Goal: Task Accomplishment & Management: Manage account settings

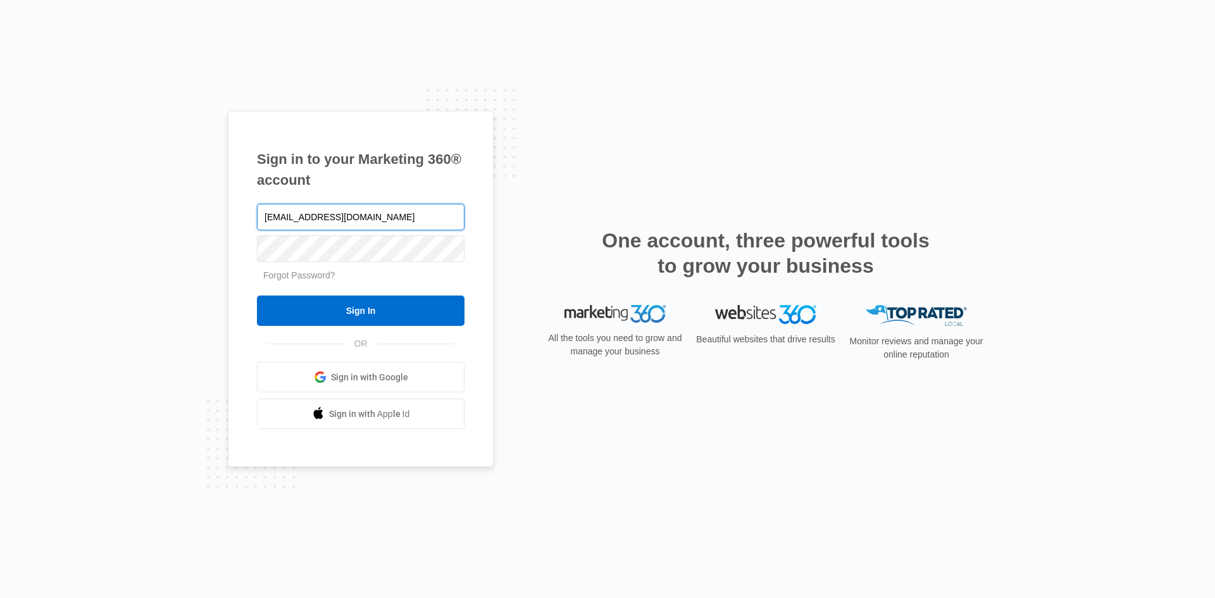
drag, startPoint x: 400, startPoint y: 211, endPoint x: 295, endPoint y: 213, distance: 105.7
click at [295, 213] on input "[EMAIL_ADDRESS][DOMAIN_NAME]" at bounding box center [360, 217] width 207 height 27
paste input "text"
type input "[EMAIL_ADDRESS][DOMAIN_NAME]"
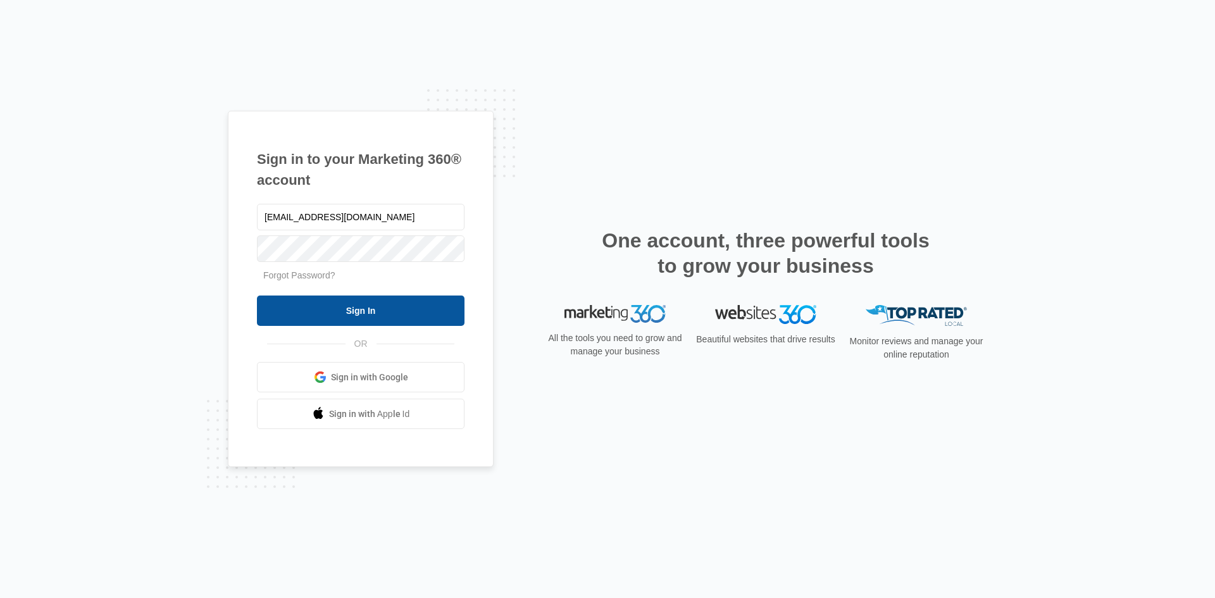
click at [362, 318] on input "Sign In" at bounding box center [360, 310] width 207 height 30
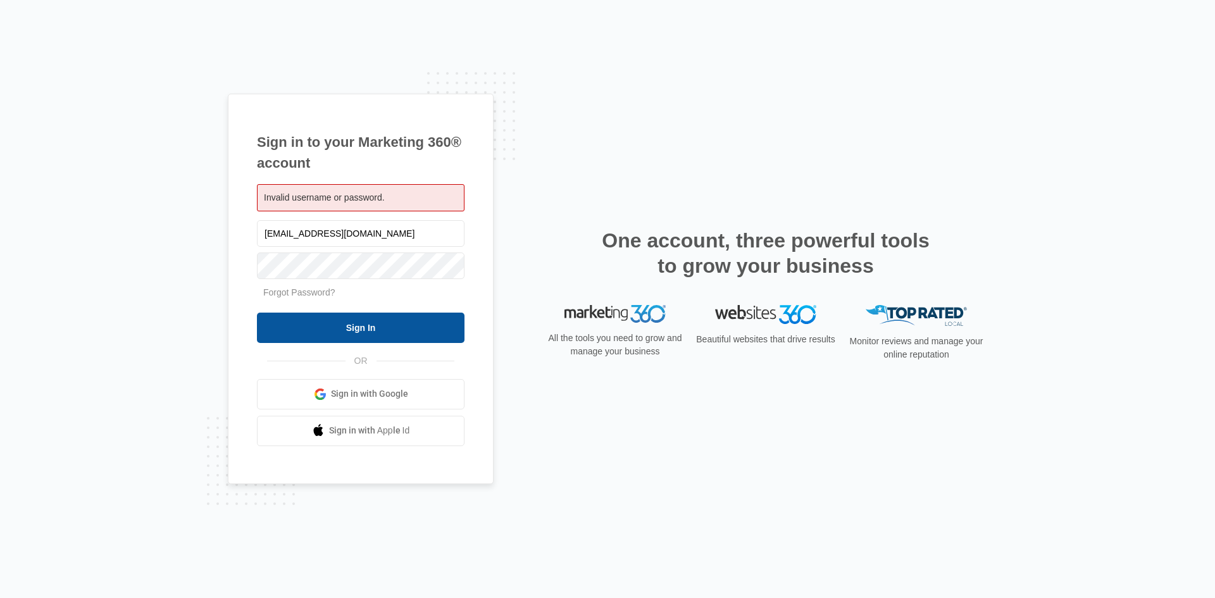
click at [340, 335] on input "Sign In" at bounding box center [360, 328] width 207 height 30
click at [342, 335] on input "Sign In" at bounding box center [360, 328] width 207 height 30
click at [355, 321] on input "Sign In" at bounding box center [360, 328] width 207 height 30
drag, startPoint x: 354, startPoint y: 141, endPoint x: 378, endPoint y: 156, distance: 27.9
click at [378, 156] on h1 "Sign in to your Marketing 360® account" at bounding box center [360, 153] width 207 height 42
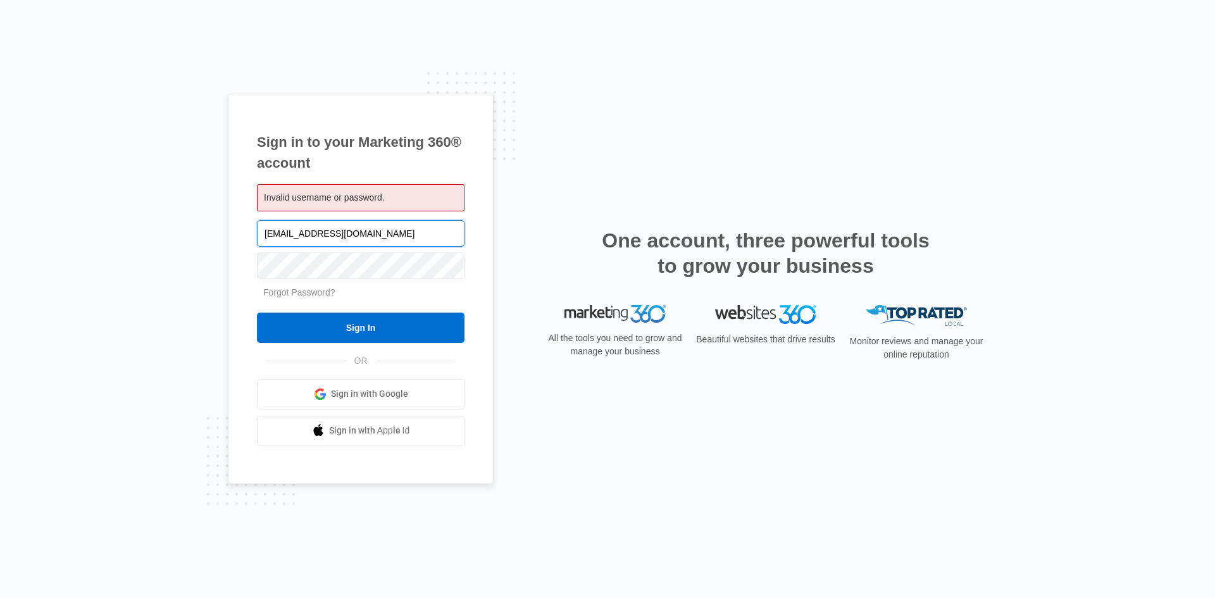
drag, startPoint x: 259, startPoint y: 233, endPoint x: 416, endPoint y: 228, distance: 156.3
click at [416, 228] on input "[EMAIL_ADDRESS][DOMAIN_NAME]" at bounding box center [360, 233] width 207 height 27
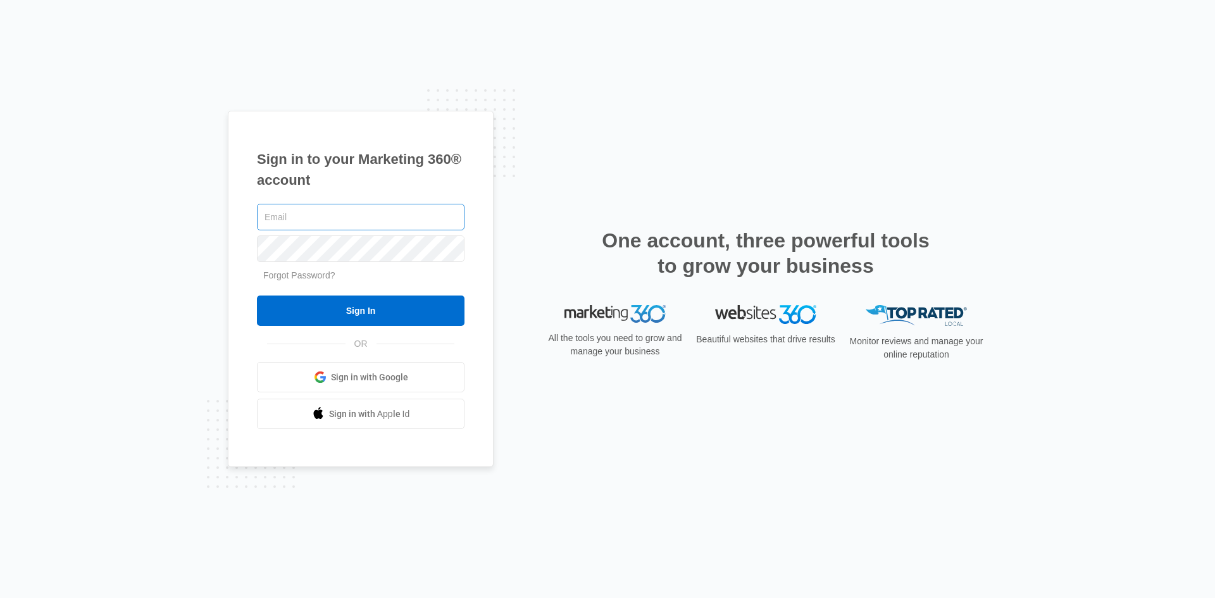
click at [327, 221] on input "text" at bounding box center [360, 217] width 207 height 27
paste input "tlfperformanceparts.com"
type input "[EMAIL_ADDRESS][DOMAIN_NAME]"
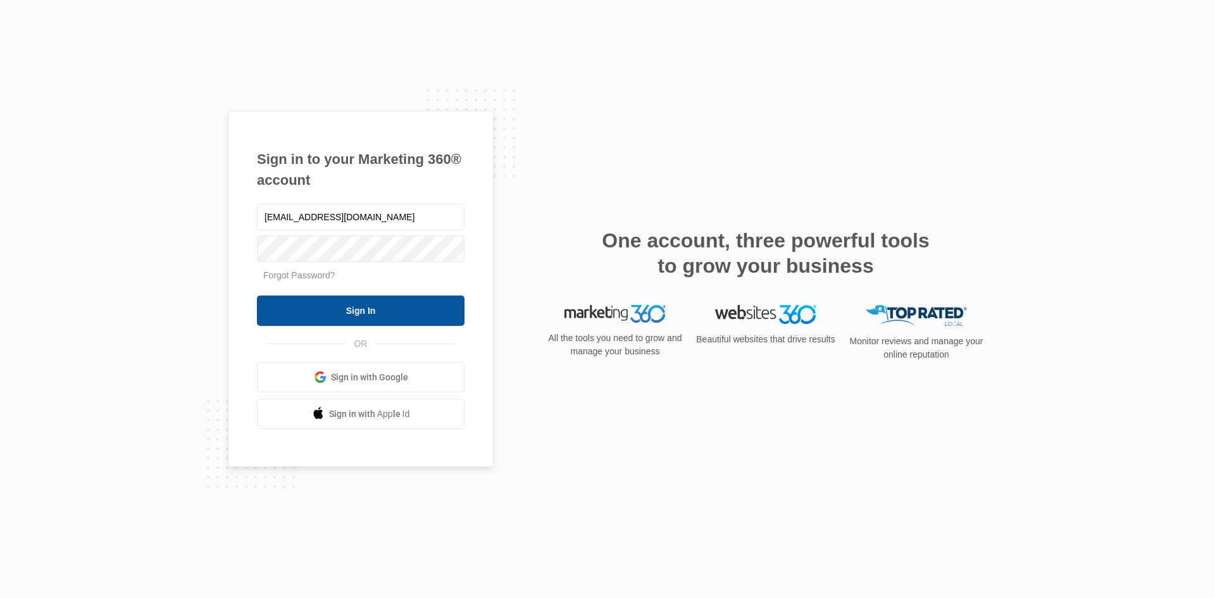
click at [321, 304] on input "Sign In" at bounding box center [360, 310] width 207 height 30
